Goal: Information Seeking & Learning: Learn about a topic

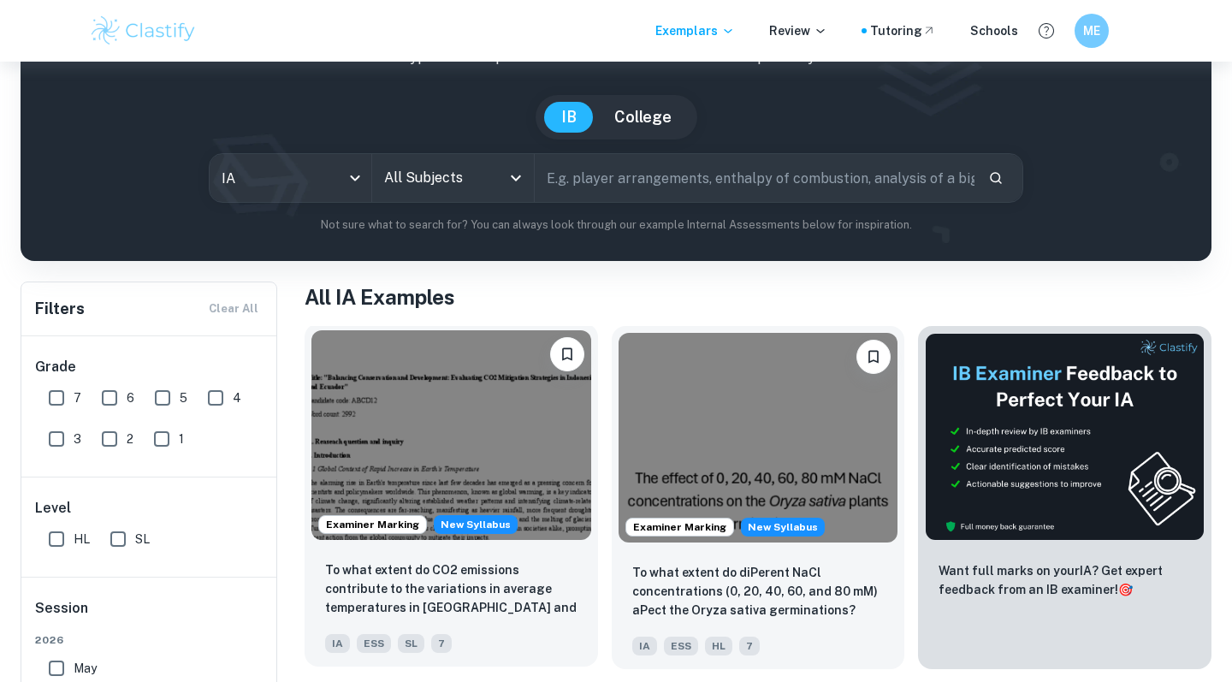
scroll to position [217, 0]
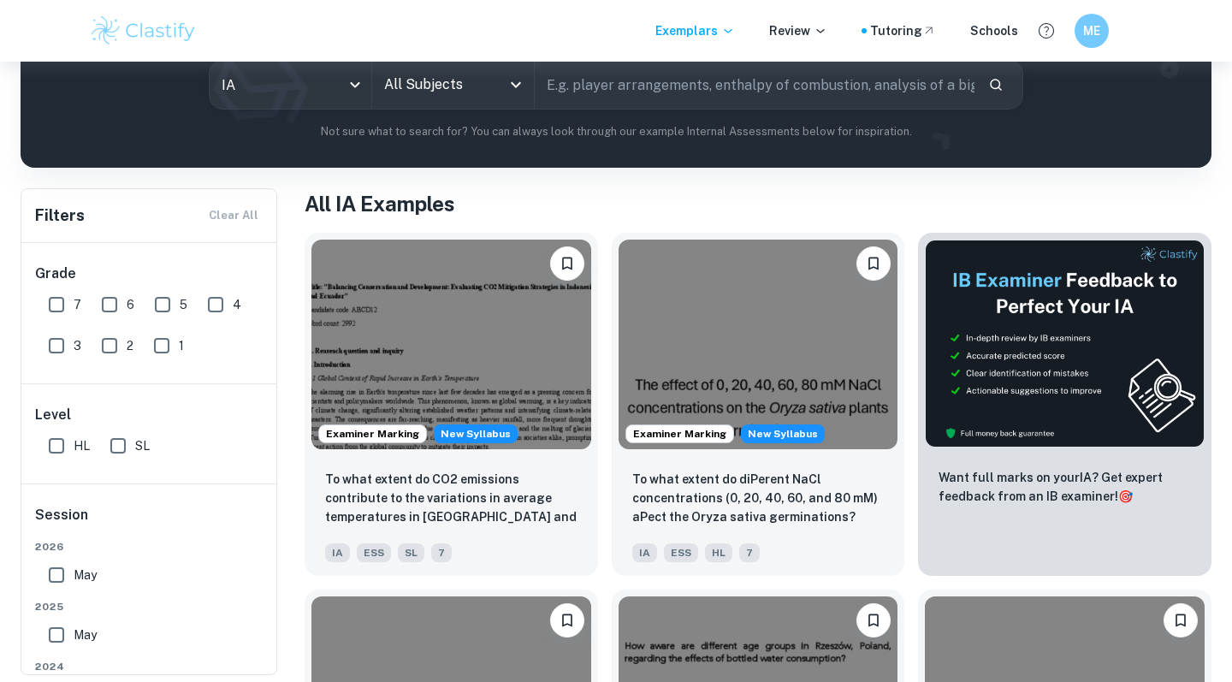
click at [411, 52] on div "Exemplars Review Tutoring Schools ME" at bounding box center [616, 31] width 1232 height 62
click at [414, 72] on input "All Subjects" at bounding box center [440, 84] width 121 height 32
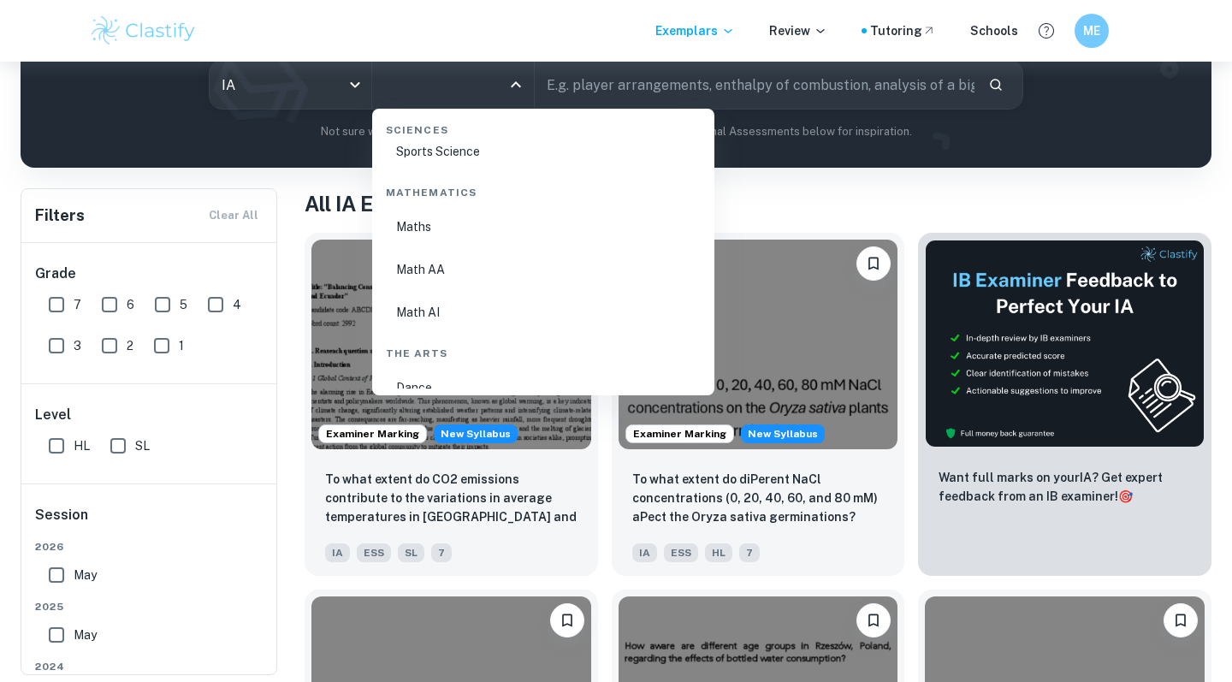
scroll to position [2880, 0]
click at [478, 301] on li "Math AA" at bounding box center [543, 286] width 328 height 39
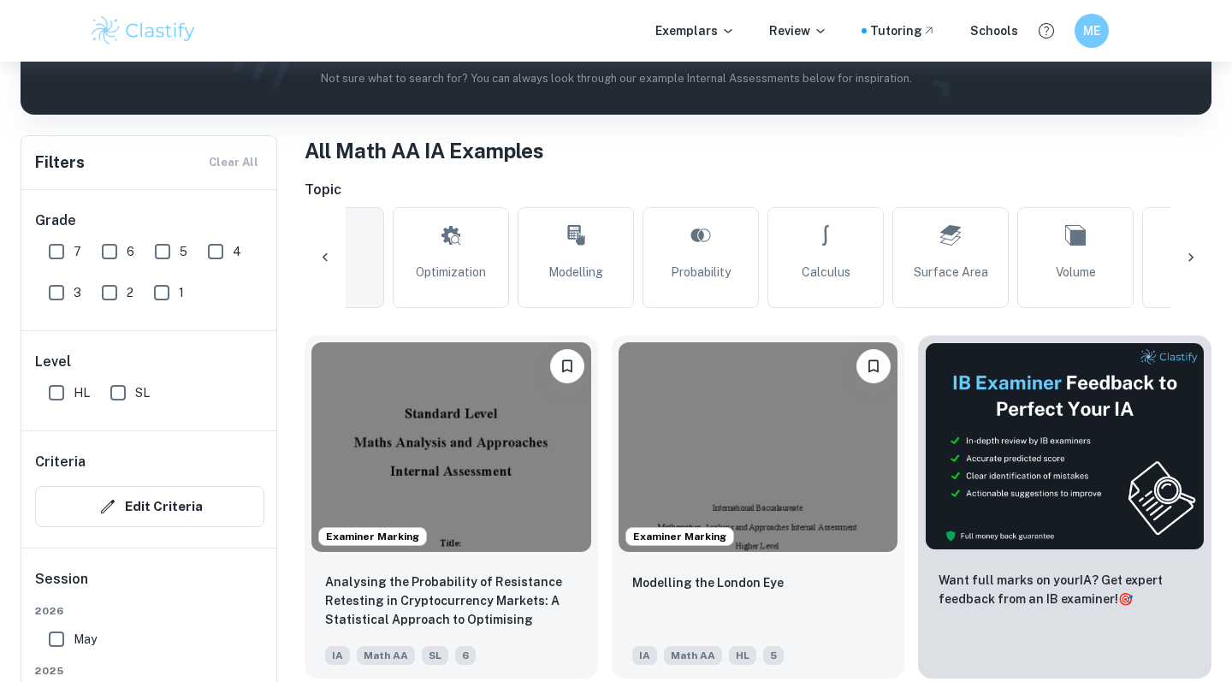
scroll to position [509, 0]
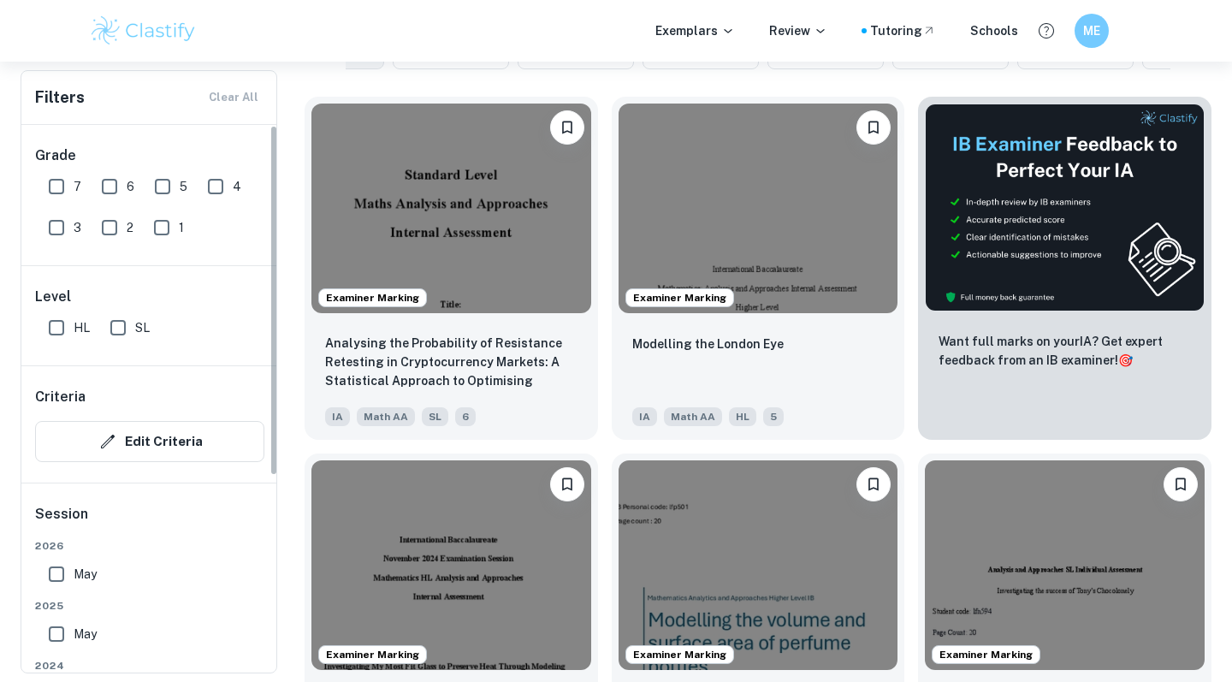
click at [53, 191] on input "7" at bounding box center [56, 186] width 34 height 34
checkbox input "true"
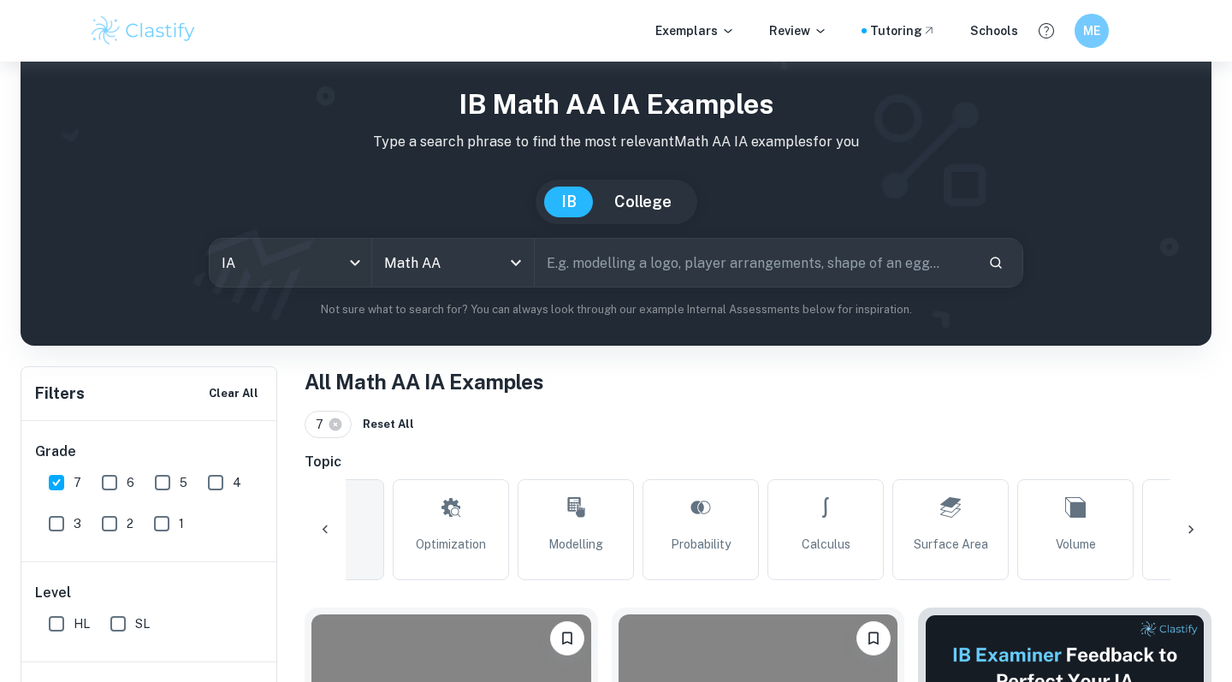
scroll to position [94, 0]
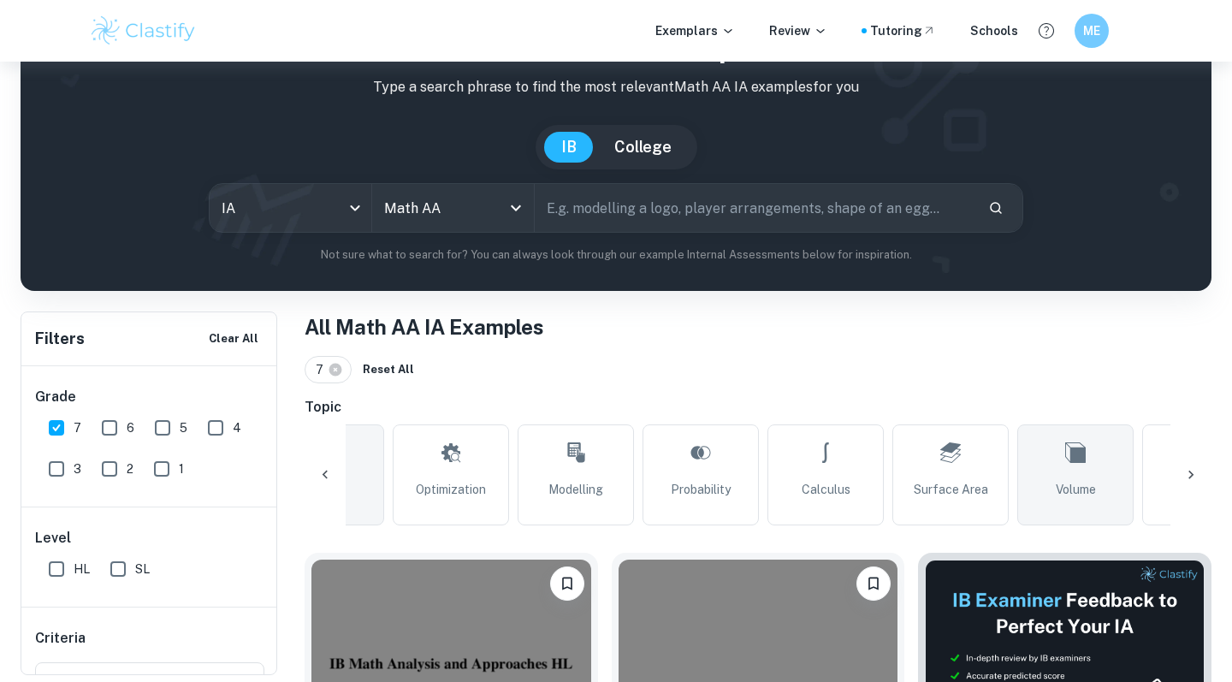
click at [1051, 459] on link "Volume" at bounding box center [1075, 474] width 116 height 101
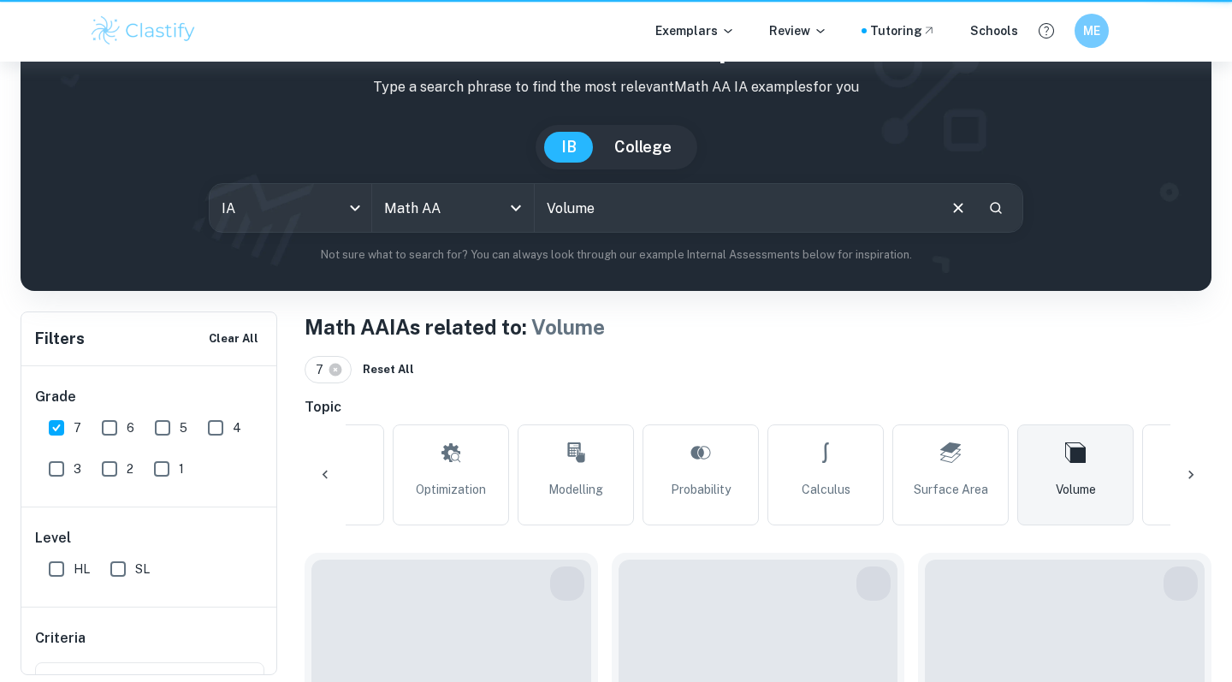
type input "Volume"
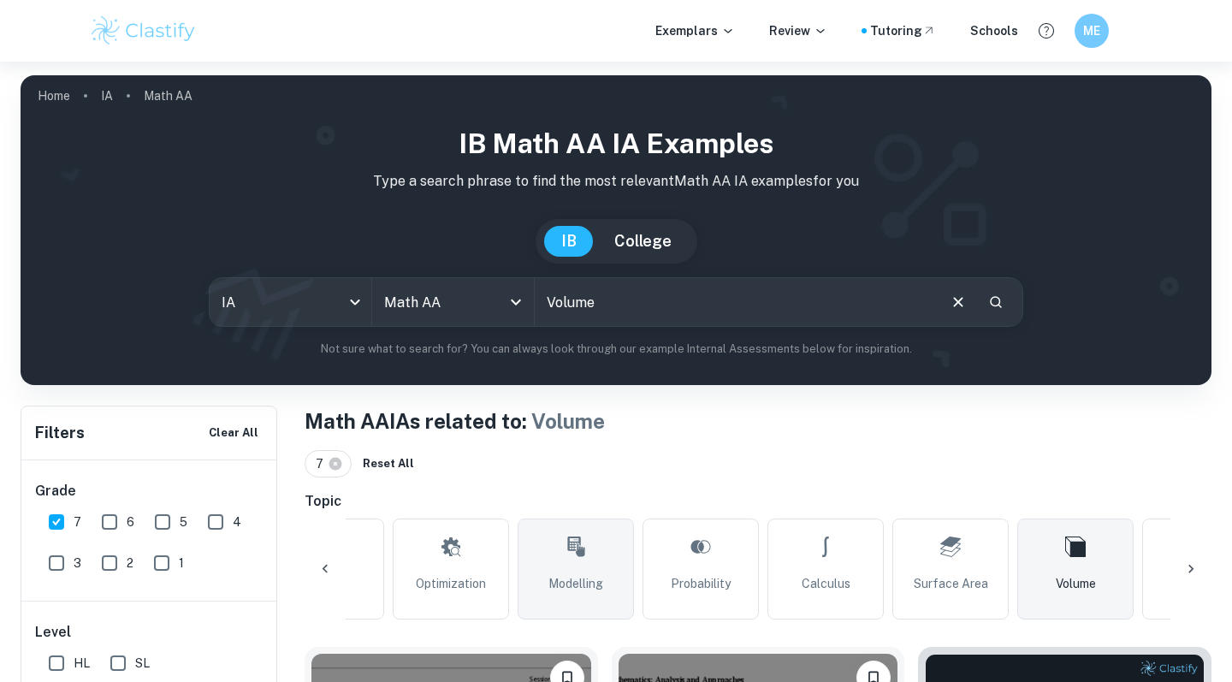
scroll to position [339, 0]
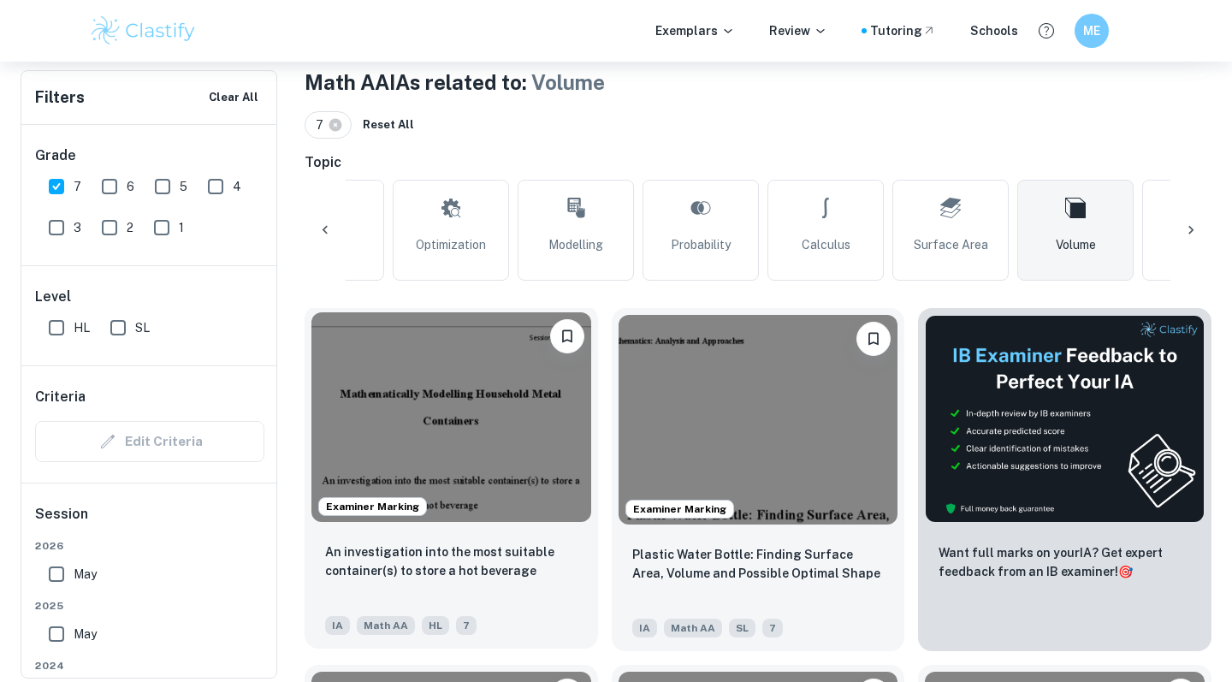
click at [499, 394] on img at bounding box center [451, 417] width 280 height 210
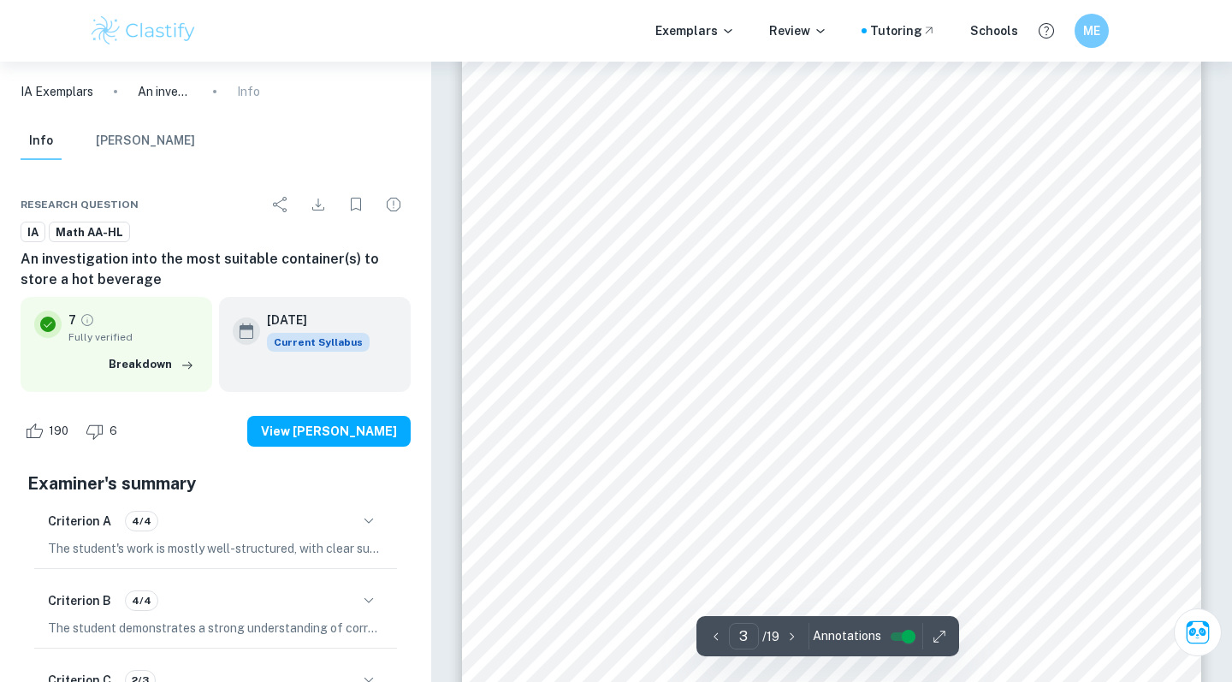
scroll to position [2084, 0]
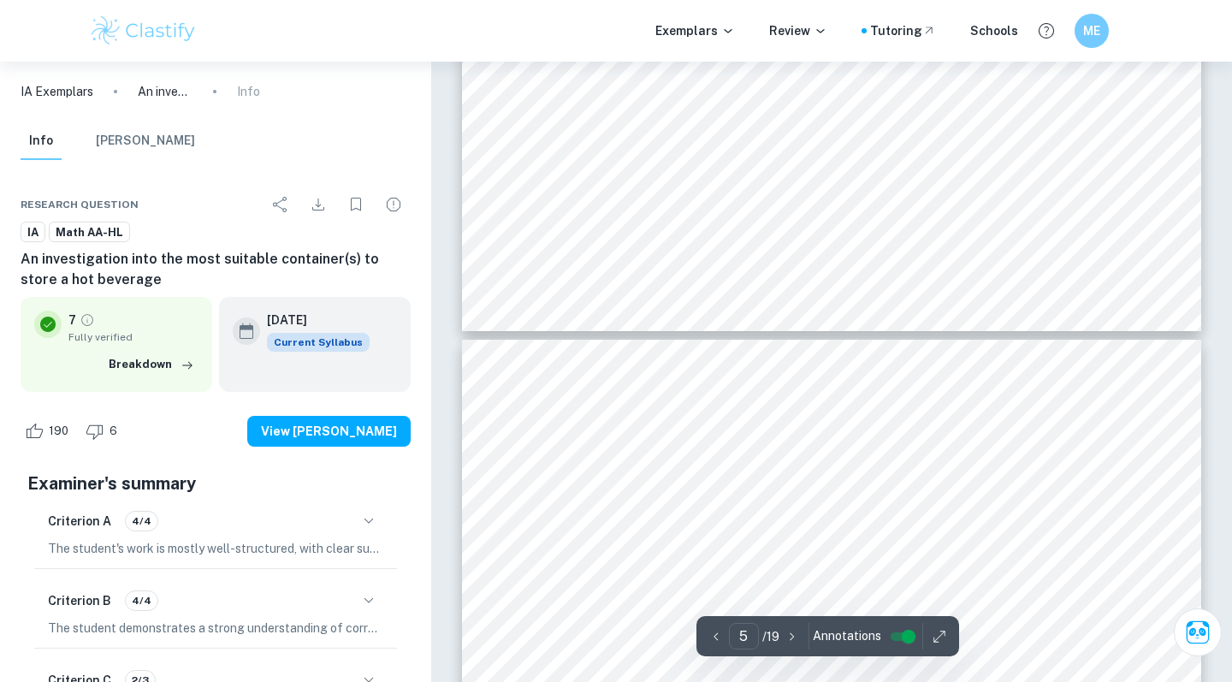
type input "6"
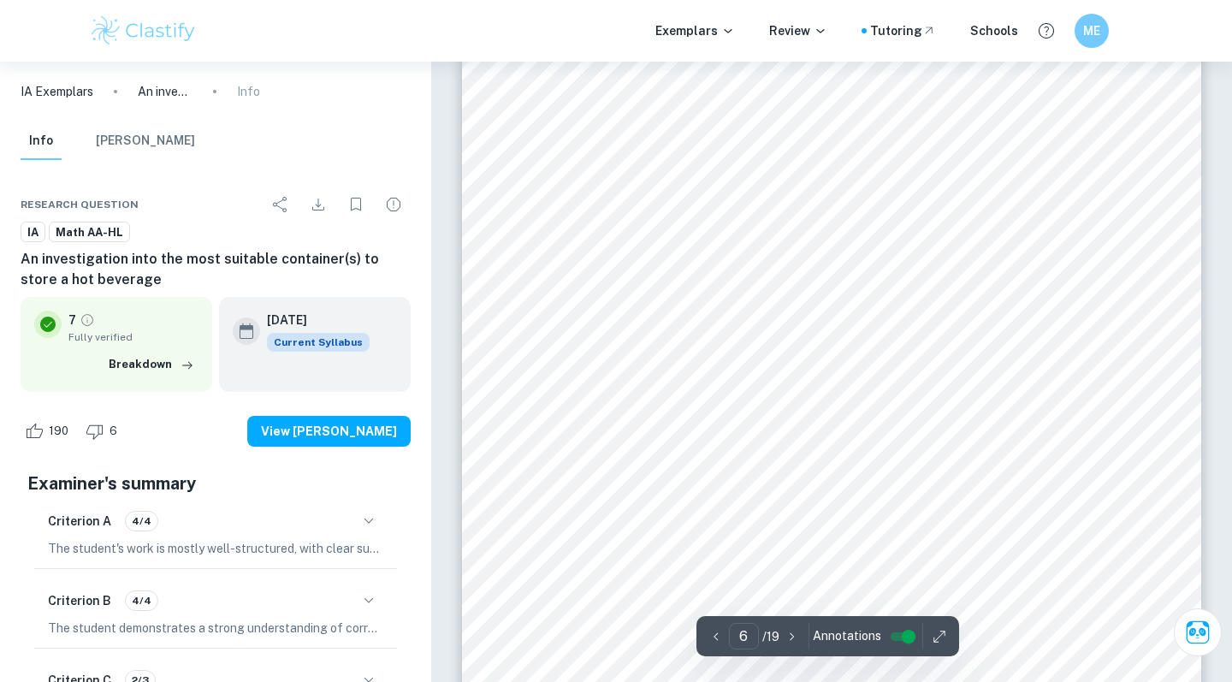
scroll to position [5444, 0]
